Goal: Browse casually: Explore the website without a specific task or goal

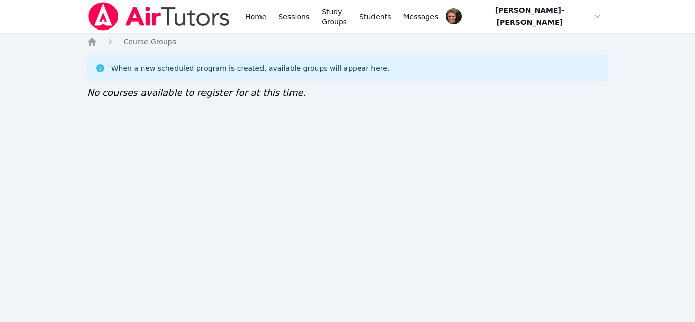
click at [254, 120] on div "Home Sessions Study Groups Students Messages Open user menu [PERSON_NAME]-[PERS…" at bounding box center [347, 161] width 695 height 322
